Goal: Book appointment/travel/reservation

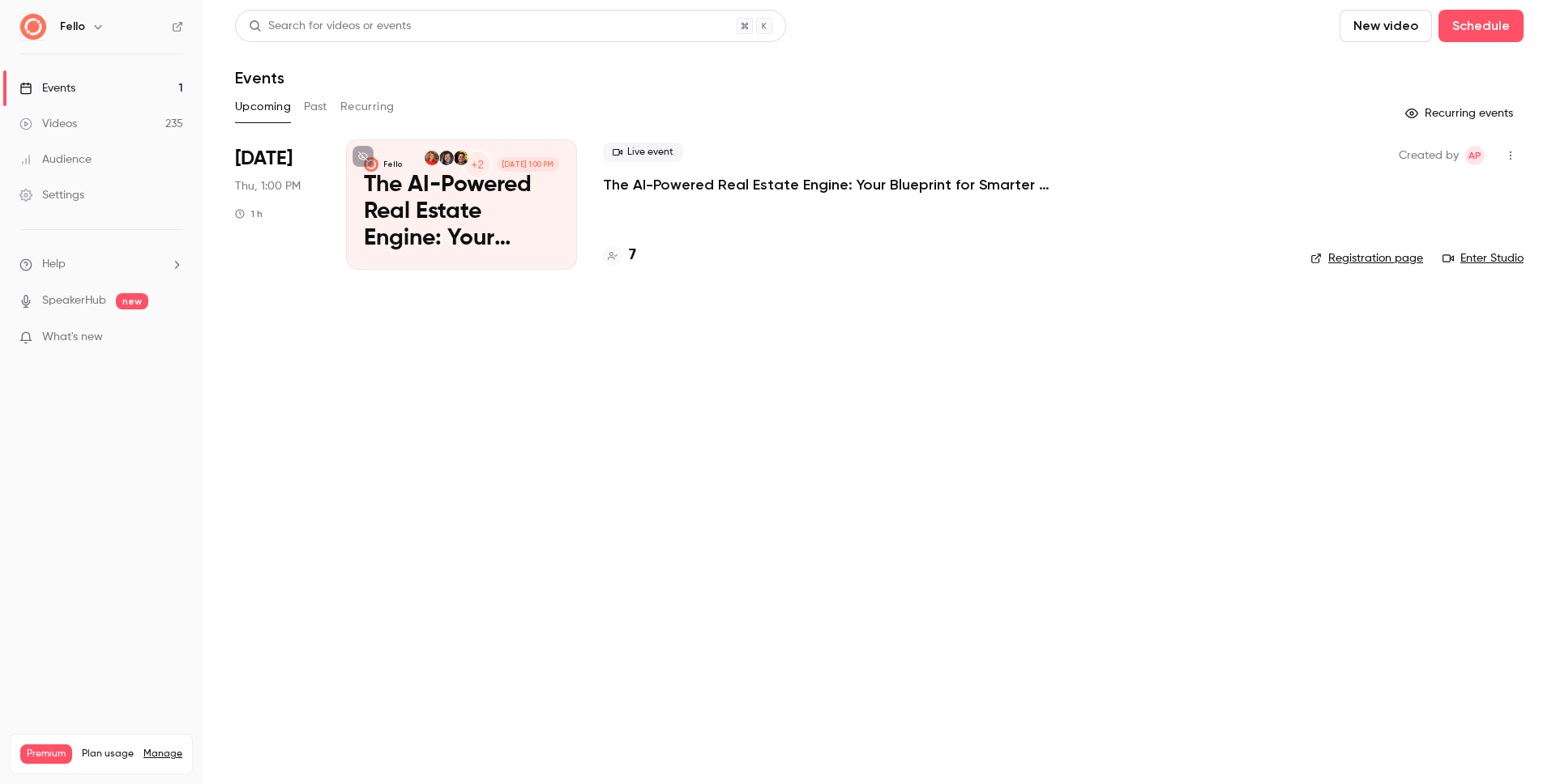
click at [56, 131] on div "Videos" at bounding box center [48, 124] width 57 height 16
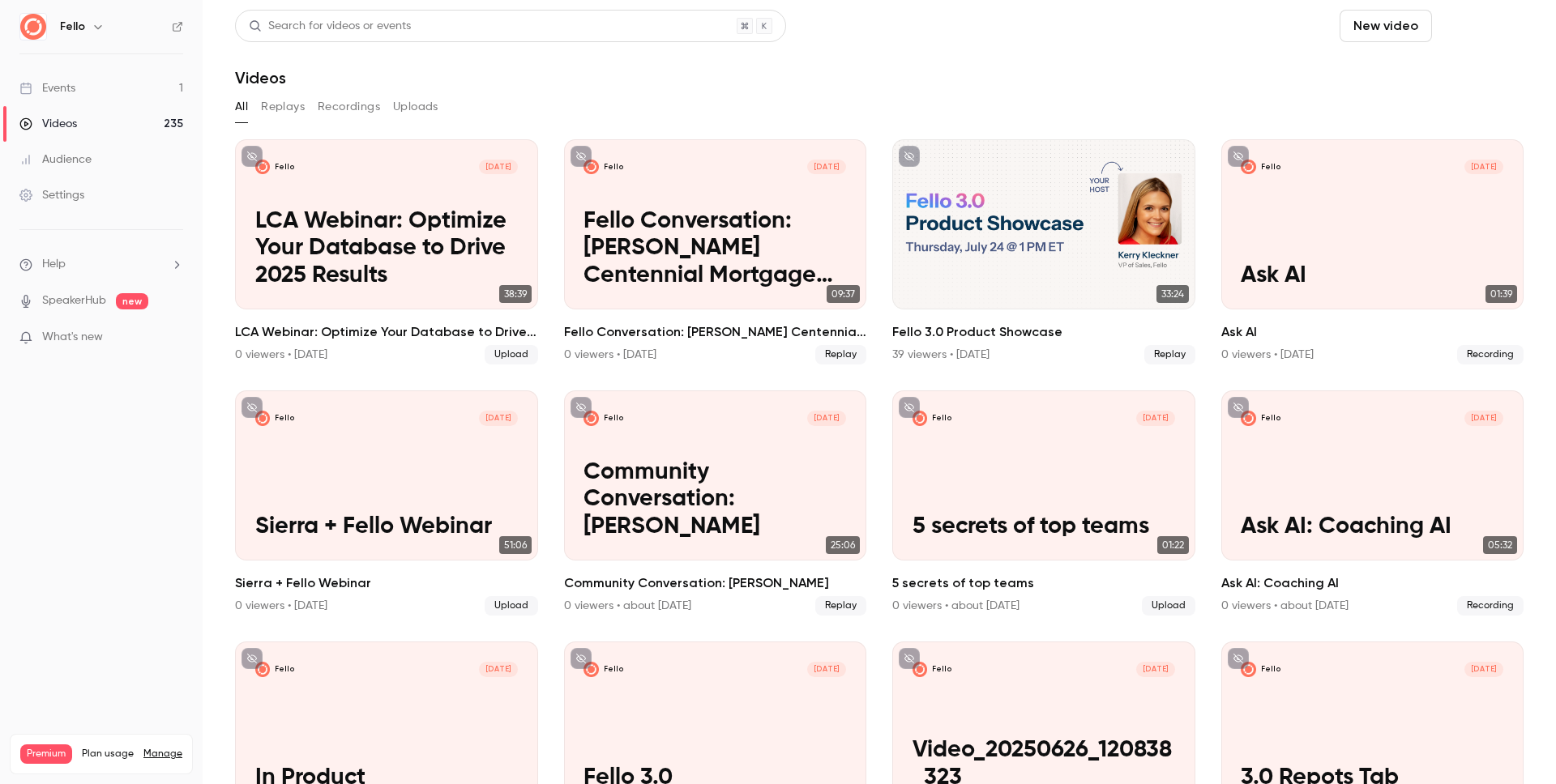
click at [1438, 25] on button "Schedule" at bounding box center [1481, 25] width 85 height 32
click at [1422, 60] on li "One time event" at bounding box center [1423, 70] width 175 height 42
